Goal: Find specific page/section: Find specific page/section

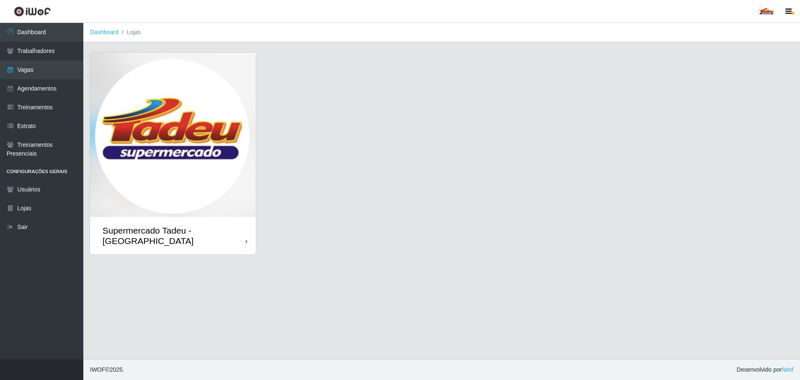
click at [198, 123] on img at bounding box center [173, 135] width 166 height 164
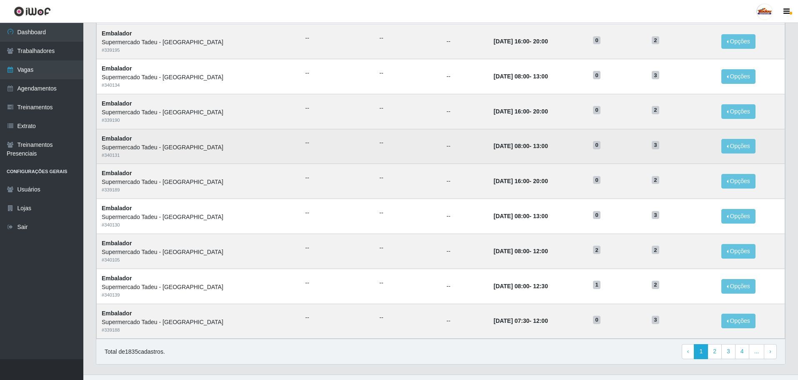
scroll to position [327, 0]
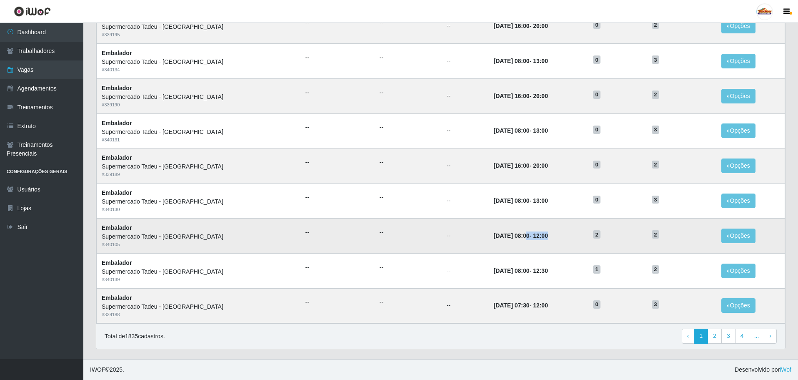
drag, startPoint x: 490, startPoint y: 238, endPoint x: 562, endPoint y: 238, distance: 71.3
click at [550, 238] on td "[DATE] 08:00 - 12:00" at bounding box center [538, 235] width 100 height 35
click at [606, 245] on td "2" at bounding box center [617, 235] width 59 height 35
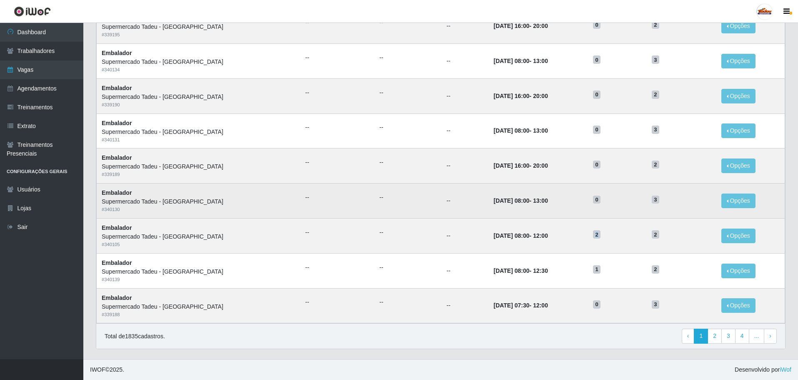
drag, startPoint x: 587, startPoint y: 233, endPoint x: 660, endPoint y: 213, distance: 75.7
click at [652, 233] on tr "Embalador Supermercado Tadeu - [GEOGRAPHIC_DATA] # 340105 -- -- -- [DATE] 08:00…" at bounding box center [441, 235] width 688 height 35
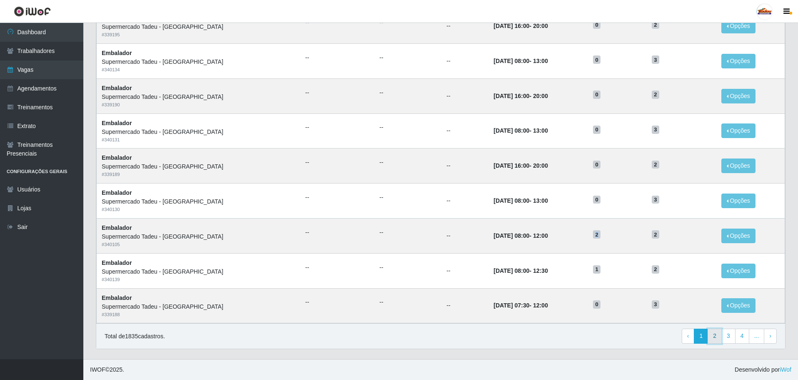
click at [716, 338] on link "2" at bounding box center [715, 335] width 14 height 15
